Goal: Transaction & Acquisition: Purchase product/service

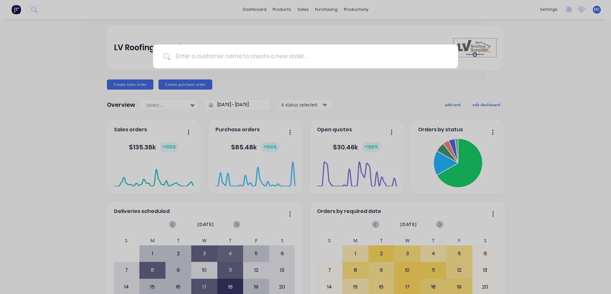
click at [219, 52] on input at bounding box center [309, 57] width 278 height 24
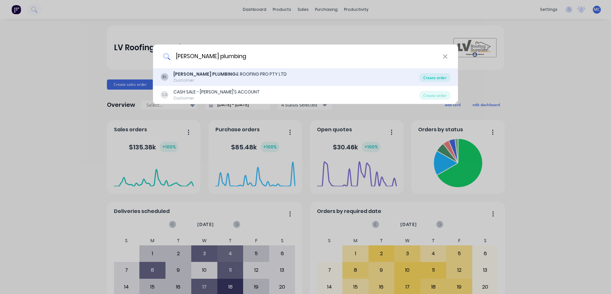
type input "[PERSON_NAME] plumbing"
click at [443, 79] on div "Create order" at bounding box center [434, 77] width 31 height 9
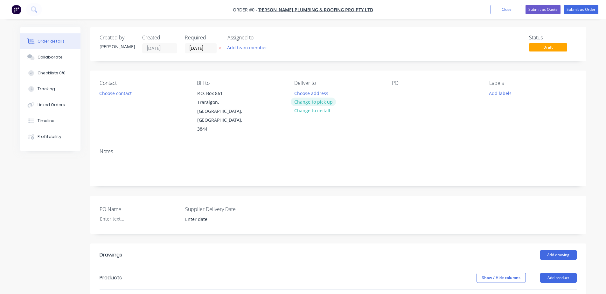
click at [320, 102] on button "Change to pick up" at bounding box center [313, 102] width 45 height 9
click at [397, 94] on div at bounding box center [397, 93] width 10 height 9
click at [398, 96] on div at bounding box center [397, 93] width 10 height 9
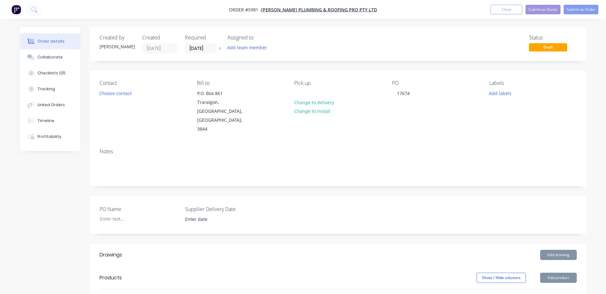
click at [447, 144] on div "Notes" at bounding box center [338, 165] width 496 height 43
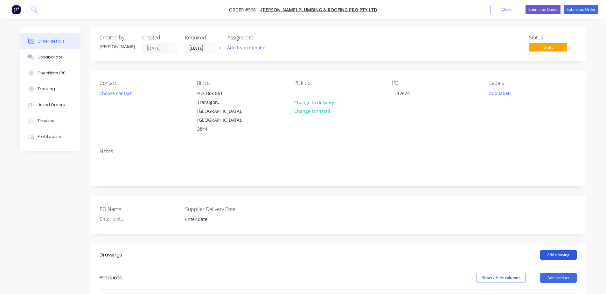
click at [555, 250] on button "Add drawing" at bounding box center [558, 255] width 37 height 10
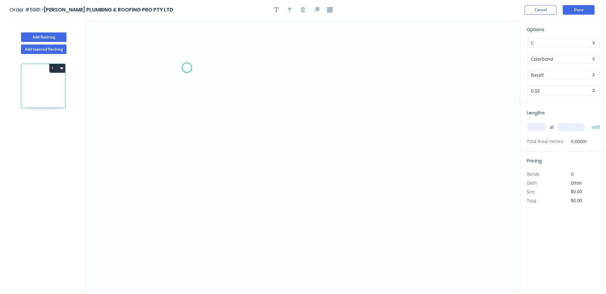
click at [187, 68] on icon "0" at bounding box center [303, 157] width 434 height 275
click at [187, 146] on icon "0" at bounding box center [303, 157] width 434 height 275
click at [250, 145] on icon "0 ?" at bounding box center [303, 157] width 434 height 275
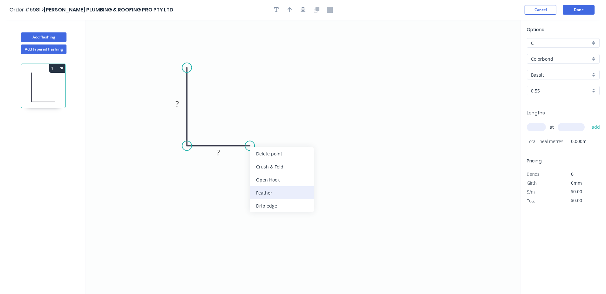
click at [276, 188] on div "Feather" at bounding box center [282, 192] width 64 height 13
click at [178, 103] on tspan "?" at bounding box center [177, 104] width 3 height 11
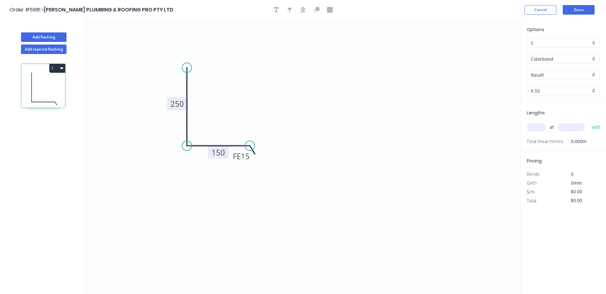
type input "$18.38"
click at [545, 74] on input "Basalt" at bounding box center [561, 75] width 60 height 7
type input "zin"
click at [560, 61] on input "Colorbond" at bounding box center [561, 59] width 60 height 7
click at [548, 101] on div "Zincalume" at bounding box center [563, 104] width 72 height 11
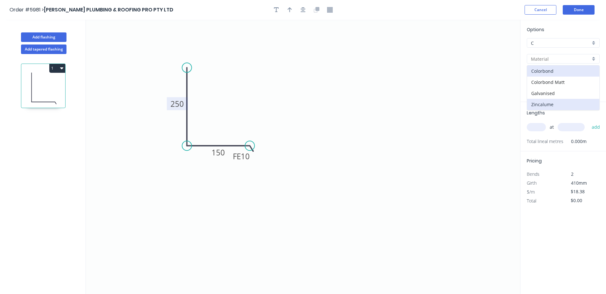
type input "Zincalume"
type input "$13.63"
click at [480, 151] on icon "0 250 FE 10 150" at bounding box center [303, 157] width 434 height 275
click at [539, 128] on input "text" at bounding box center [536, 127] width 19 height 8
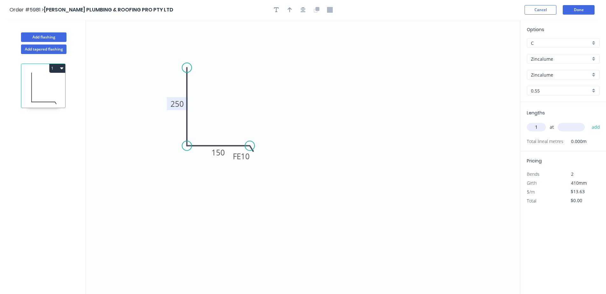
type input "1"
type input "6200"
click at [589, 122] on button "add" at bounding box center [596, 127] width 15 height 11
type input "$84.51"
click at [584, 11] on button "Done" at bounding box center [579, 10] width 32 height 10
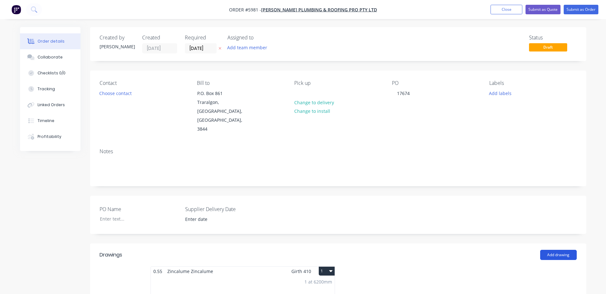
click at [550, 250] on button "Add drawing" at bounding box center [558, 255] width 37 height 10
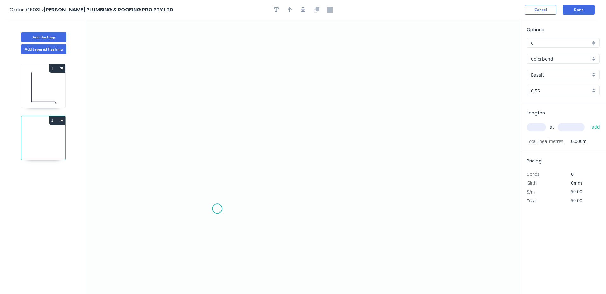
click at [217, 209] on icon "0" at bounding box center [303, 157] width 434 height 275
click at [216, 129] on icon "0" at bounding box center [303, 157] width 434 height 275
click at [329, 126] on icon "0 ?" at bounding box center [303, 157] width 434 height 275
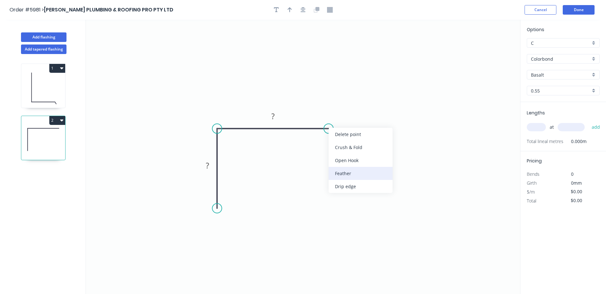
click at [357, 169] on div "Feather" at bounding box center [361, 173] width 64 height 13
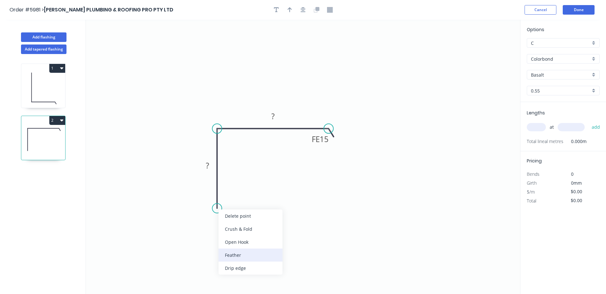
click at [243, 253] on div "Feather" at bounding box center [251, 255] width 64 height 13
click at [259, 232] on div "Flip bend" at bounding box center [245, 230] width 64 height 13
click at [236, 197] on tspan "15" at bounding box center [234, 197] width 9 height 11
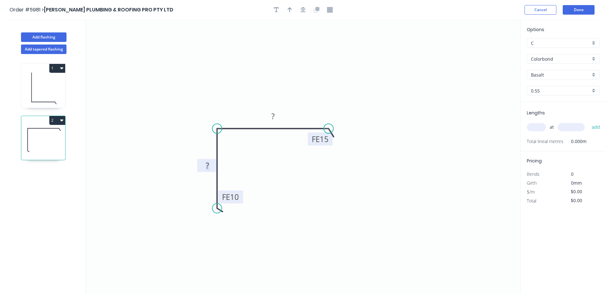
click at [330, 146] on rect at bounding box center [320, 139] width 25 height 13
click at [329, 140] on rect at bounding box center [320, 139] width 25 height 13
click at [327, 139] on tspan "15" at bounding box center [324, 139] width 9 height 11
click at [207, 167] on tspan "?" at bounding box center [207, 165] width 3 height 11
type input "$14.31"
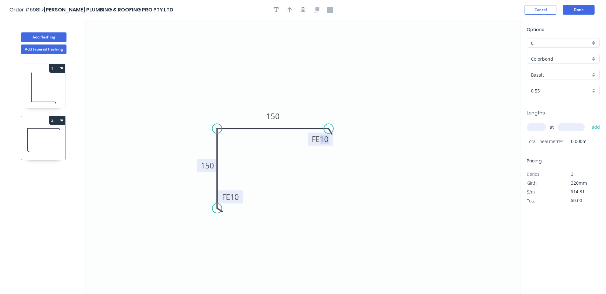
click at [571, 57] on input "Colorbond" at bounding box center [561, 59] width 60 height 7
click at [550, 102] on div "Zincalume" at bounding box center [563, 104] width 72 height 11
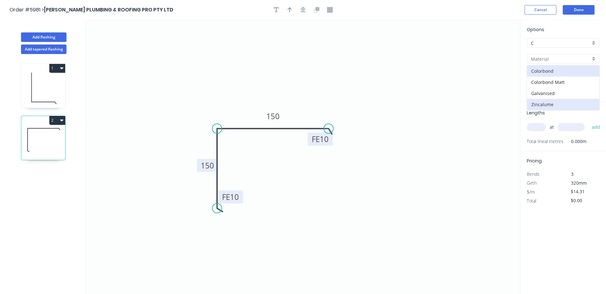
type input "Zincalume"
type input "$11.08"
click at [538, 128] on input "text" at bounding box center [536, 127] width 19 height 8
type input "2"
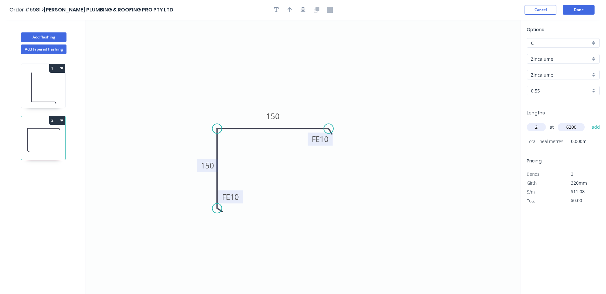
type input "6200"
click at [589, 122] on button "add" at bounding box center [596, 127] width 15 height 11
type input "$137.39"
click at [576, 10] on button "Done" at bounding box center [579, 10] width 32 height 10
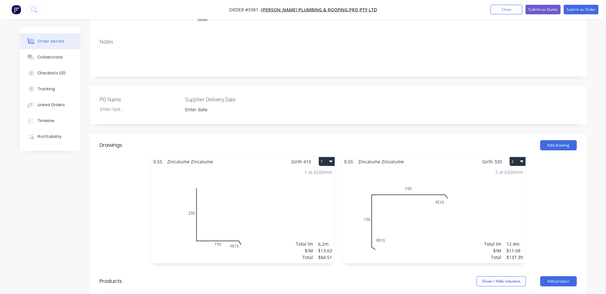
scroll to position [212, 0]
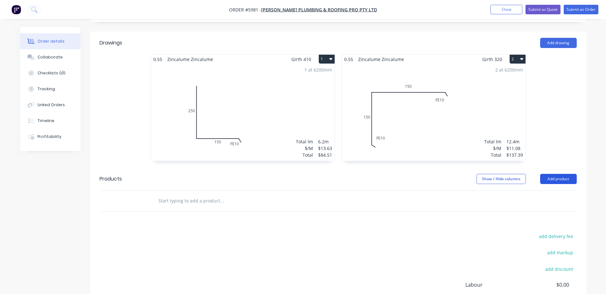
click at [565, 174] on button "Add product" at bounding box center [558, 179] width 37 height 10
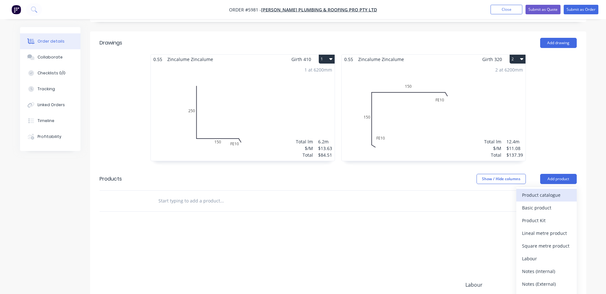
click at [561, 191] on div "Product catalogue" at bounding box center [546, 195] width 49 height 9
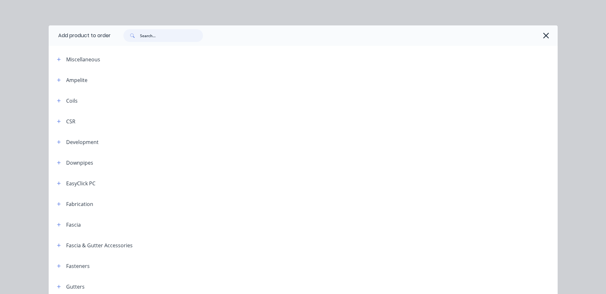
click at [159, 36] on input "text" at bounding box center [171, 35] width 63 height 13
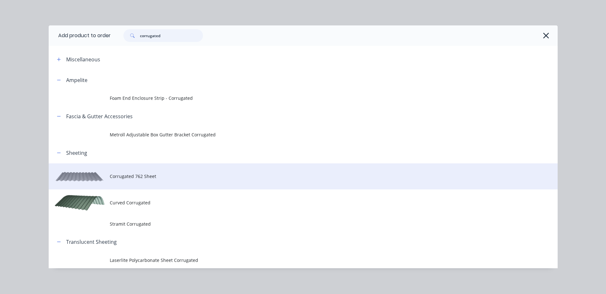
type input "corrugated"
click at [149, 178] on span "Corrugated 762 Sheet" at bounding box center [289, 176] width 358 height 7
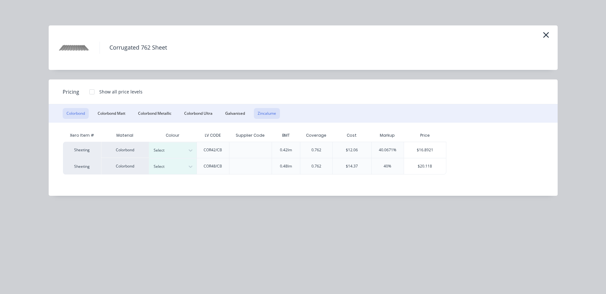
click at [263, 111] on button "Zincalume" at bounding box center [267, 113] width 26 height 11
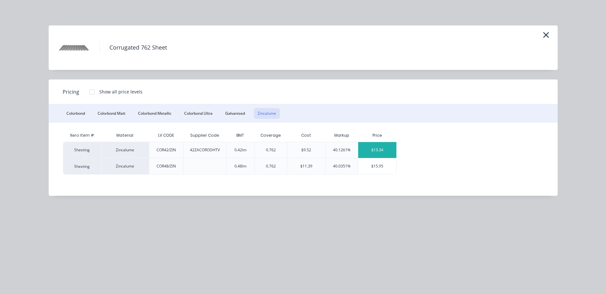
click at [383, 147] on div "$13.34" at bounding box center [377, 150] width 38 height 16
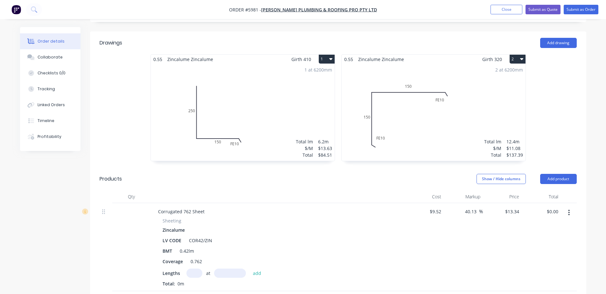
scroll to position [318, 0]
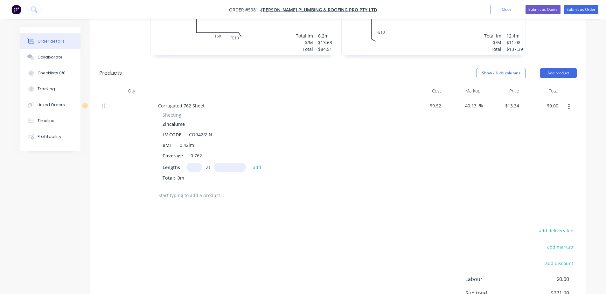
click at [191, 163] on input "text" at bounding box center [194, 167] width 16 height 9
type input "8"
type input "6050"
click at [250, 163] on button "add" at bounding box center [257, 167] width 15 height 9
type input "$645.66"
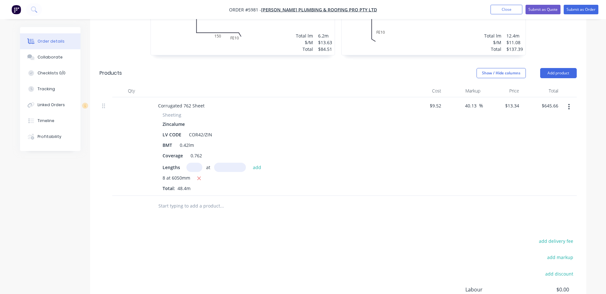
scroll to position [0, 0]
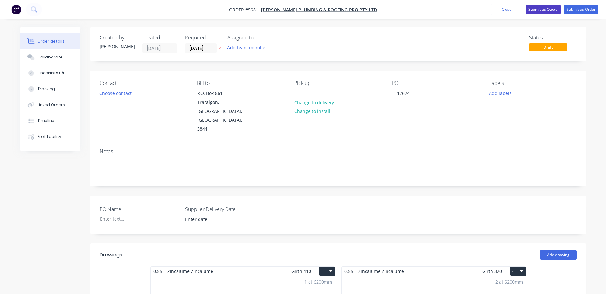
click at [545, 6] on button "Submit as Quote" at bounding box center [543, 10] width 35 height 10
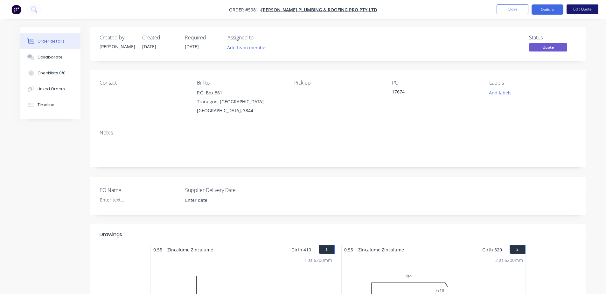
click at [587, 9] on button "Edit Quote" at bounding box center [583, 9] width 32 height 10
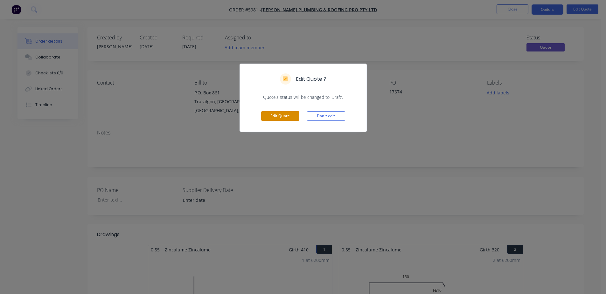
click at [284, 116] on button "Edit Quote" at bounding box center [280, 116] width 38 height 10
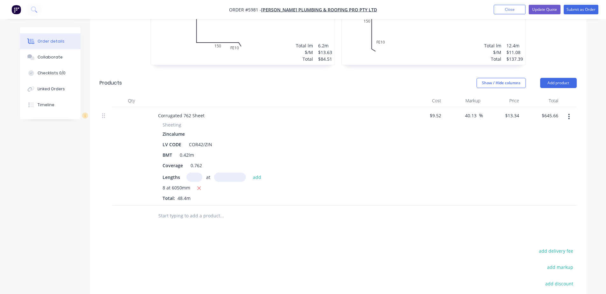
scroll to position [318, 0]
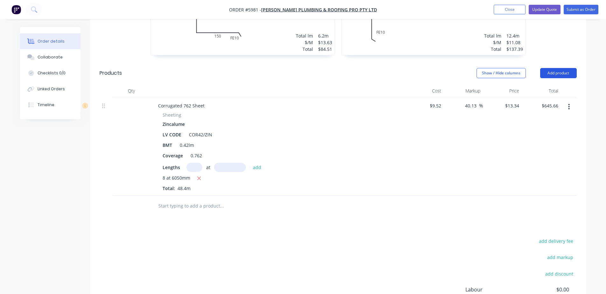
click at [551, 68] on button "Add product" at bounding box center [558, 73] width 37 height 10
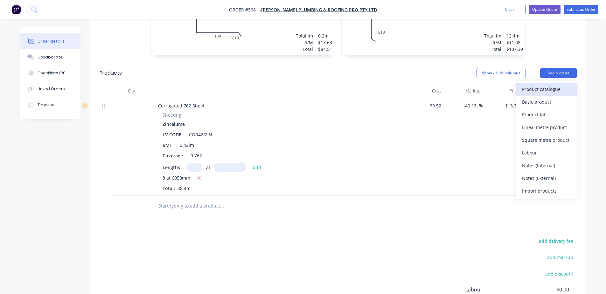
click at [544, 85] on div "Product catalogue" at bounding box center [546, 89] width 49 height 9
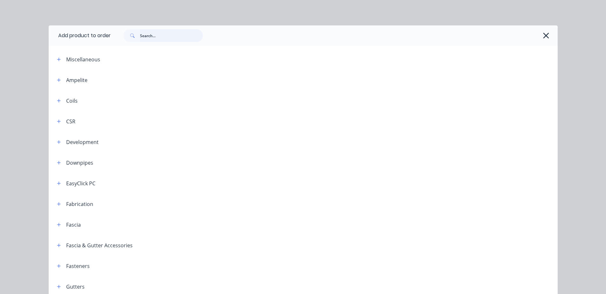
click at [189, 37] on input "text" at bounding box center [171, 35] width 63 height 13
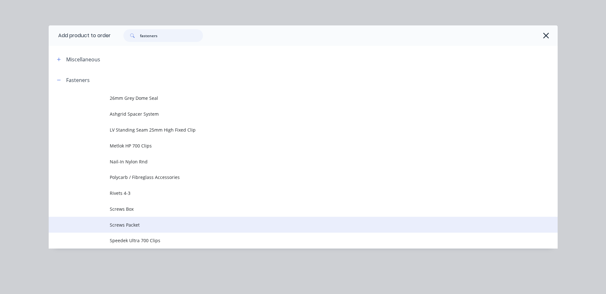
type input "fasteners"
click at [132, 222] on span "Screws Packet" at bounding box center [289, 225] width 358 height 7
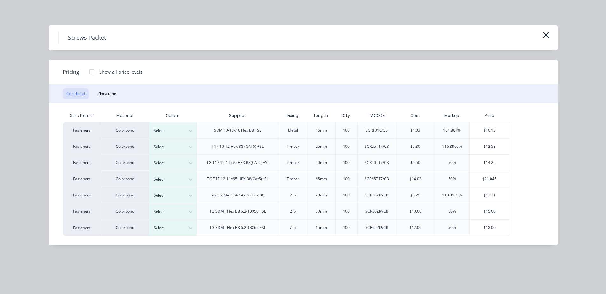
click at [98, 100] on div "Colorbond Zincalume" at bounding box center [303, 94] width 509 height 18
click at [105, 93] on button "Zincalume" at bounding box center [107, 93] width 26 height 11
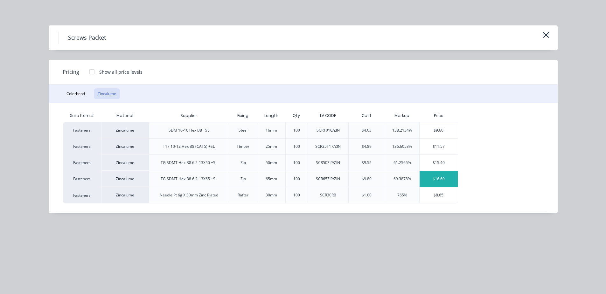
click at [439, 179] on div "$16.60" at bounding box center [439, 179] width 38 height 16
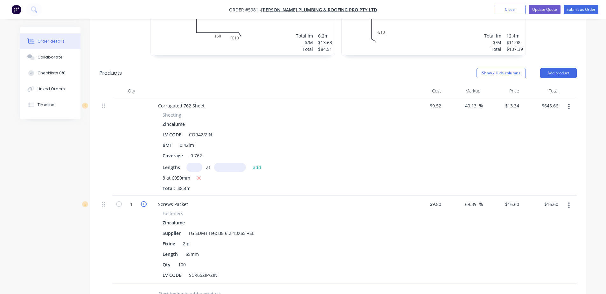
click at [143, 201] on icon "button" at bounding box center [144, 204] width 6 height 6
type input "2"
type input "$33.20"
click at [143, 201] on icon "button" at bounding box center [144, 204] width 6 height 6
type input "3"
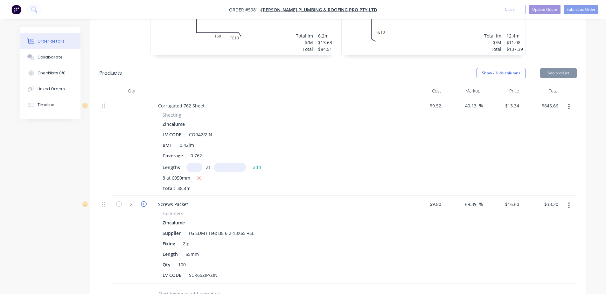
type input "$49.80"
click at [351, 239] on div "Fixing Zip" at bounding box center [276, 243] width 233 height 9
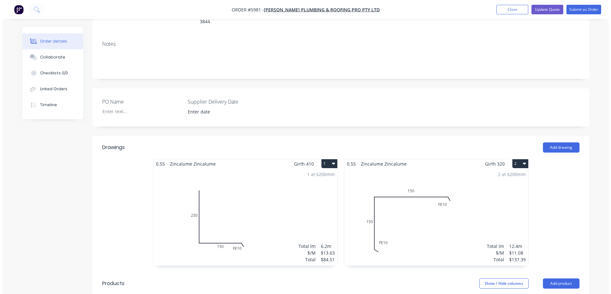
scroll to position [0, 0]
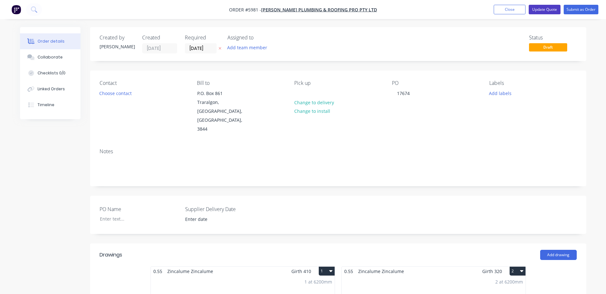
click at [549, 8] on button "Update Quote" at bounding box center [545, 10] width 32 height 10
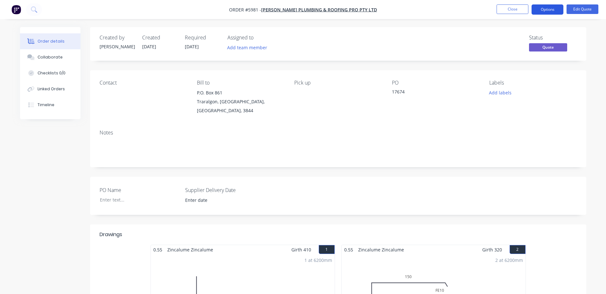
click at [549, 8] on button "Options" at bounding box center [548, 9] width 32 height 10
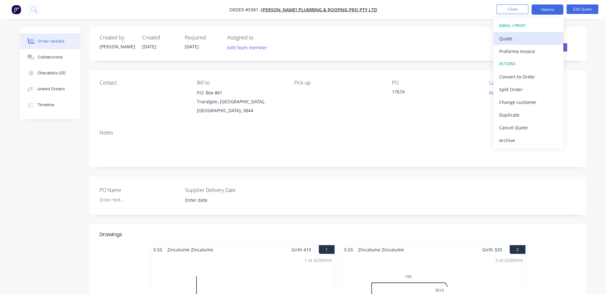
click at [520, 39] on div "Quote" at bounding box center [528, 38] width 59 height 9
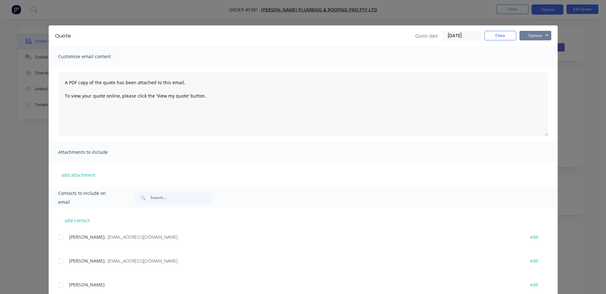
click at [524, 36] on button "Options" at bounding box center [536, 36] width 32 height 10
click at [529, 55] on button "Print" at bounding box center [540, 57] width 41 height 11
click at [501, 35] on button "Close" at bounding box center [501, 36] width 32 height 10
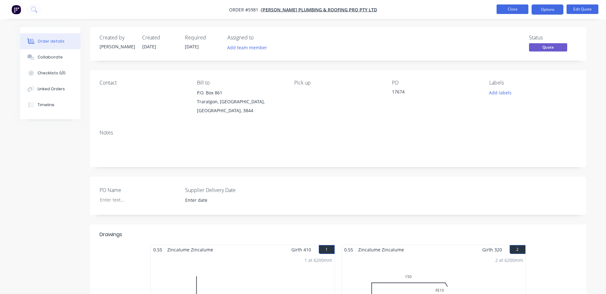
click at [508, 8] on button "Close" at bounding box center [513, 9] width 32 height 10
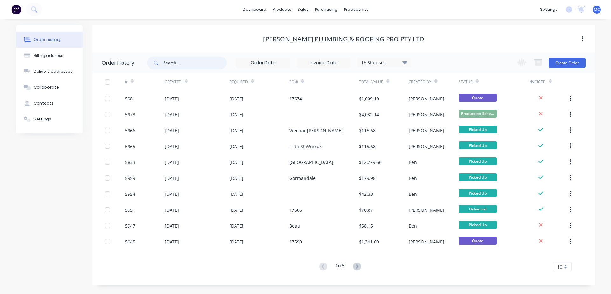
click at [202, 62] on input "text" at bounding box center [195, 63] width 63 height 13
click at [206, 67] on input "text" at bounding box center [195, 63] width 63 height 13
type input "5959"
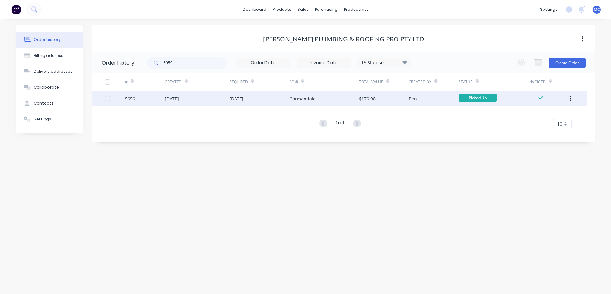
click at [309, 100] on div "Gormandale" at bounding box center [302, 98] width 26 height 7
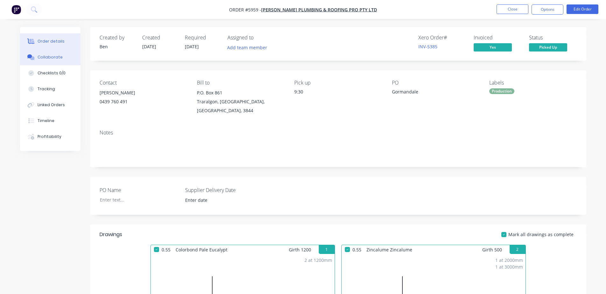
click at [53, 55] on div "Collaborate" at bounding box center [50, 57] width 25 height 6
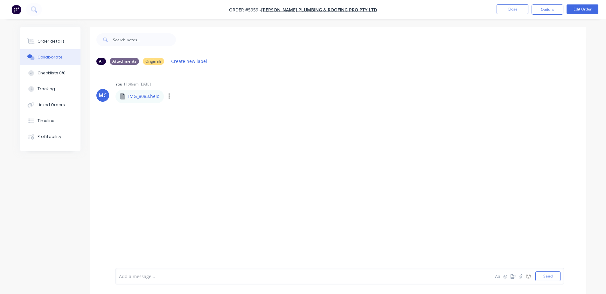
click at [143, 97] on p "IMG_8083.heic" at bounding box center [143, 96] width 31 height 6
click at [124, 97] on icon at bounding box center [122, 96] width 5 height 6
click at [169, 96] on icon "button" at bounding box center [169, 96] width 2 height 7
click at [210, 110] on button "Download" at bounding box center [211, 113] width 72 height 14
click at [153, 280] on div at bounding box center [284, 276] width 331 height 7
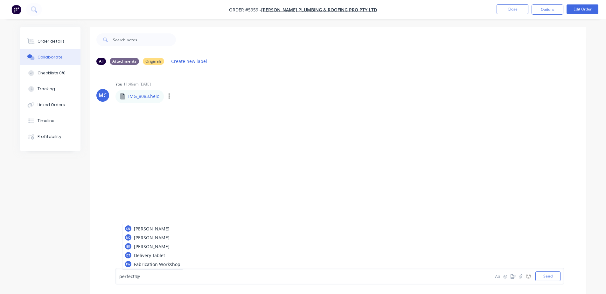
click at [145, 273] on div "perfect! @" at bounding box center [284, 276] width 331 height 7
click at [218, 127] on div "MC You 11:49am [DATE] IMG_8083.heic IMG_8083.heic Labels Download Delete" at bounding box center [338, 169] width 496 height 198
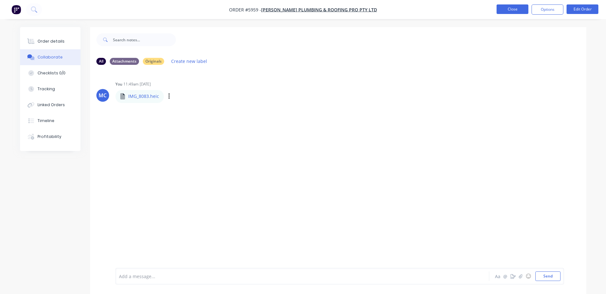
click at [522, 6] on button "Close" at bounding box center [513, 9] width 32 height 10
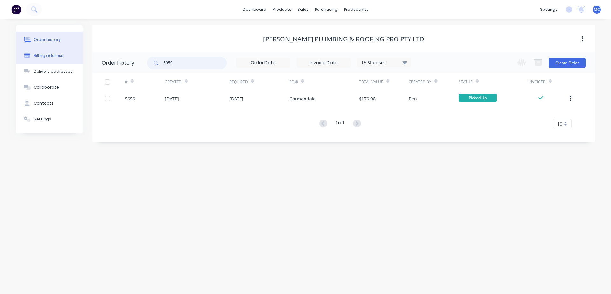
drag, startPoint x: 181, startPoint y: 65, endPoint x: 32, endPoint y: 55, distance: 149.3
click at [32, 55] on div "Order history Billing address Delivery addresses Collaborate Contacts Settings …" at bounding box center [305, 83] width 579 height 117
type input "5919"
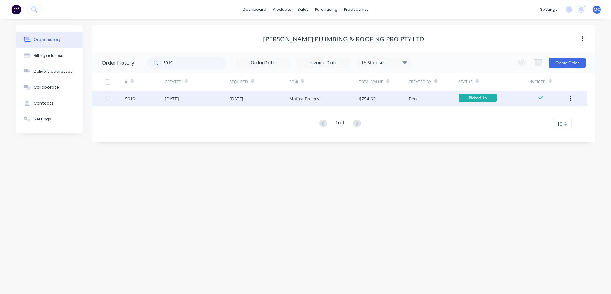
click at [262, 101] on div "[DATE]" at bounding box center [259, 99] width 60 height 16
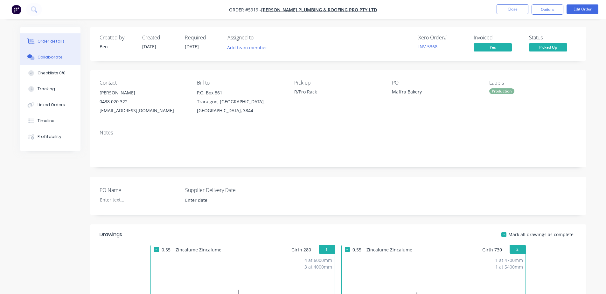
click at [54, 57] on div "Collaborate" at bounding box center [50, 57] width 25 height 6
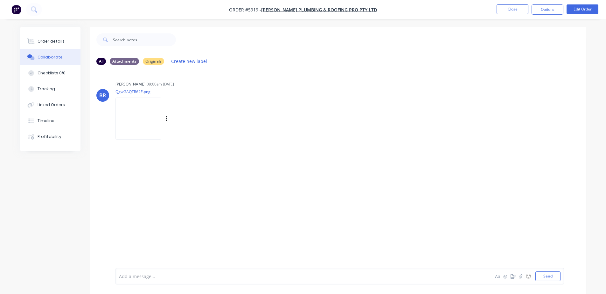
click at [139, 111] on img at bounding box center [139, 119] width 46 height 42
click at [528, 9] on button "Close" at bounding box center [513, 9] width 32 height 10
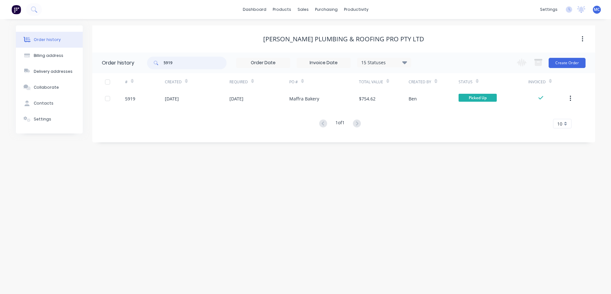
drag, startPoint x: 177, startPoint y: 64, endPoint x: 83, endPoint y: 64, distance: 93.6
click at [83, 64] on div "Order history Billing address Delivery addresses Collaborate Contacts Settings …" at bounding box center [305, 83] width 579 height 117
type input "5954"
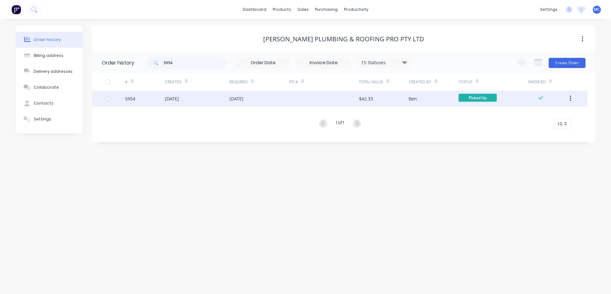
click at [243, 99] on div "[DATE]" at bounding box center [236, 98] width 14 height 7
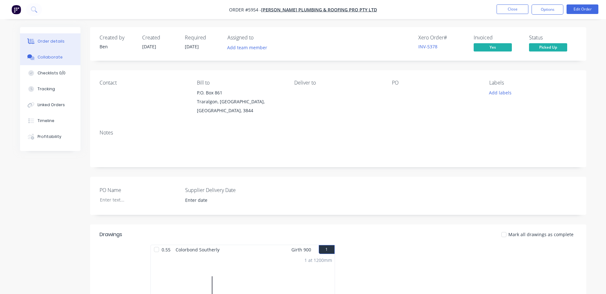
click at [54, 54] on button "Collaborate" at bounding box center [50, 57] width 60 height 16
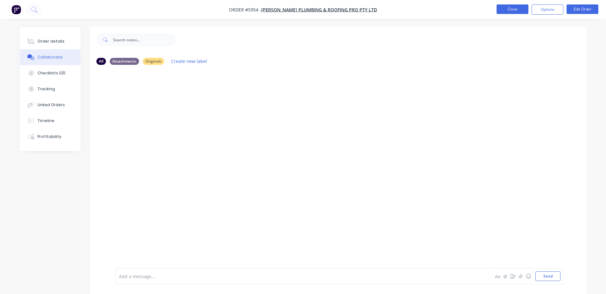
click at [506, 10] on button "Close" at bounding box center [513, 9] width 32 height 10
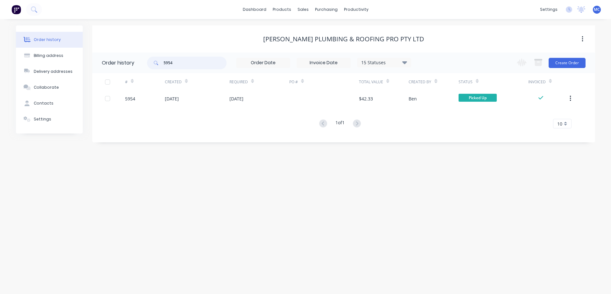
drag, startPoint x: 178, startPoint y: 61, endPoint x: 147, endPoint y: 61, distance: 31.2
click at [147, 61] on header "Order history 5954 15 Statuses Invoice Status Invoiced Not Invoiced Partial Ord…" at bounding box center [343, 63] width 503 height 21
type input "5951"
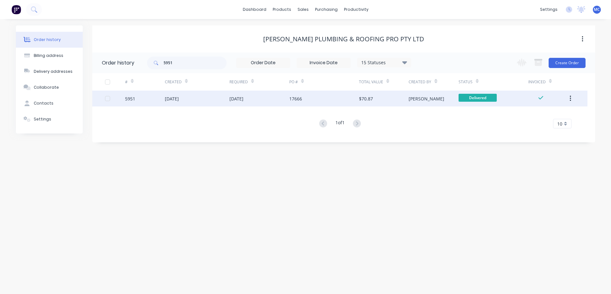
click at [240, 100] on div "[DATE]" at bounding box center [236, 98] width 14 height 7
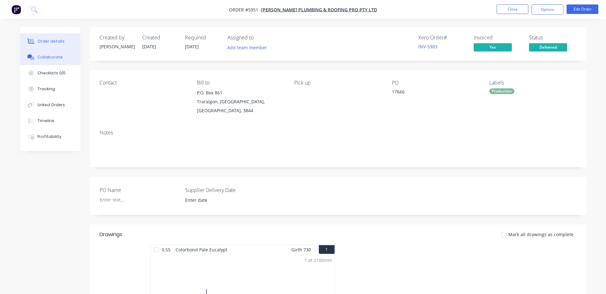
click at [42, 54] on button "Collaborate" at bounding box center [50, 57] width 60 height 16
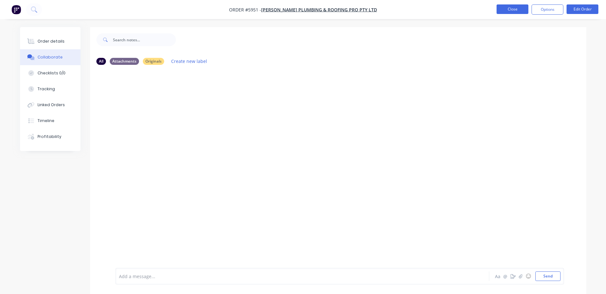
click at [517, 9] on button "Close" at bounding box center [513, 9] width 32 height 10
